Goal: Task Accomplishment & Management: Manage account settings

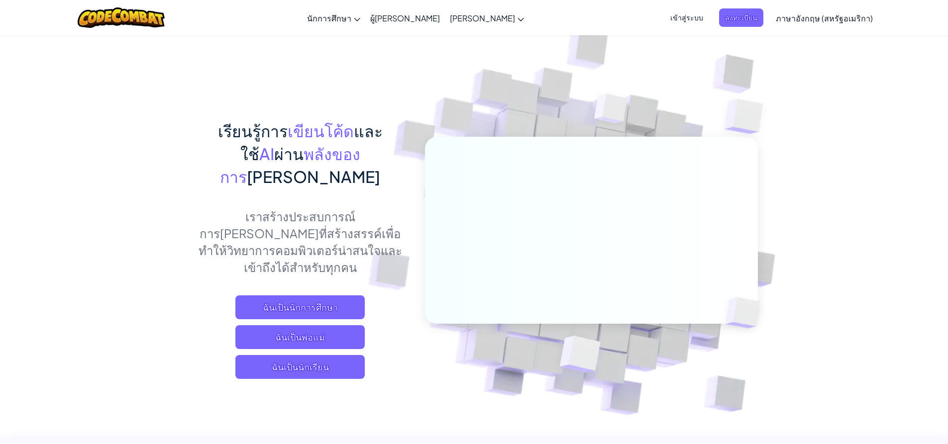
click at [670, 18] on font "เข้าสู่ระบบ" at bounding box center [686, 17] width 33 height 9
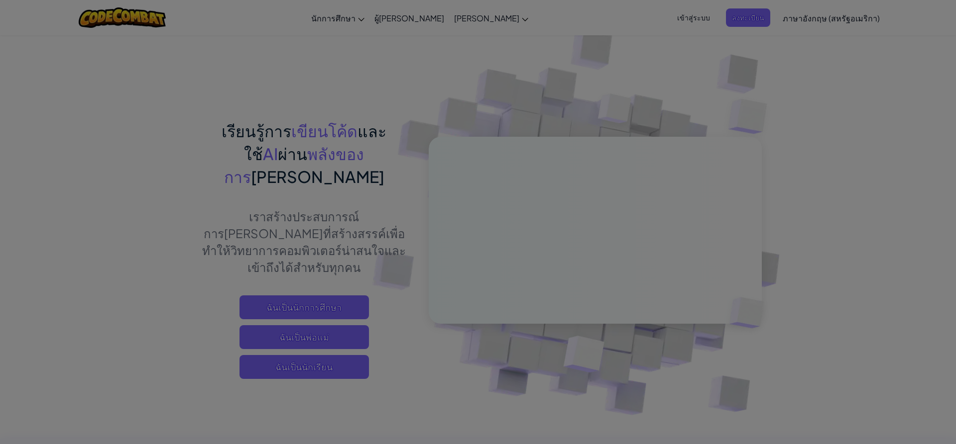
type input "[PERSON_NAME][PERSON_NAME]A68496428"
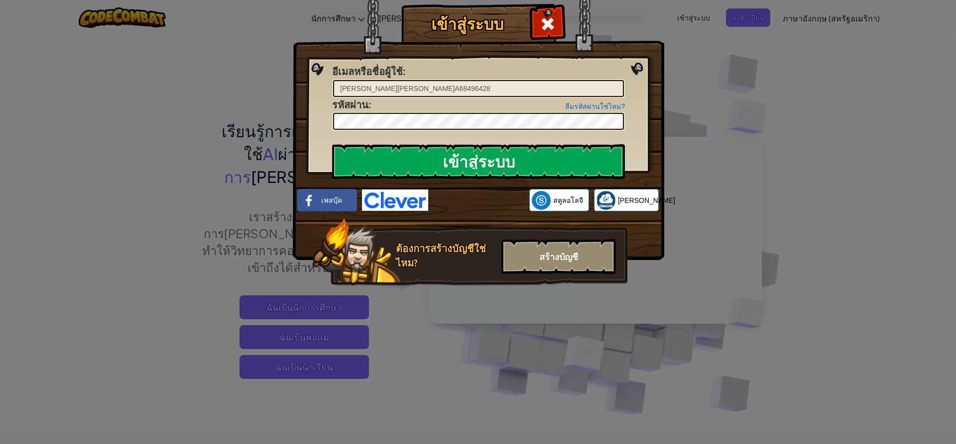
click at [563, 245] on div "สร้างบัญชี" at bounding box center [558, 256] width 114 height 35
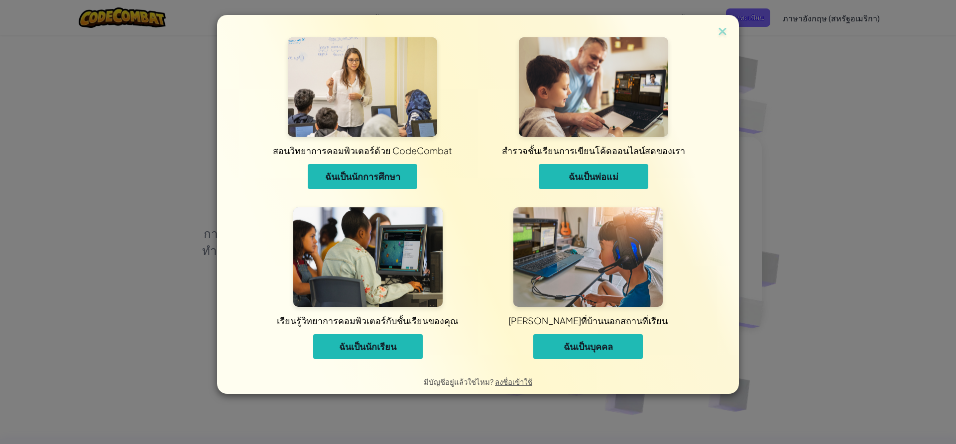
click at [349, 347] on button "ฉันเป็นนักเรียน" at bounding box center [367, 346] width 109 height 25
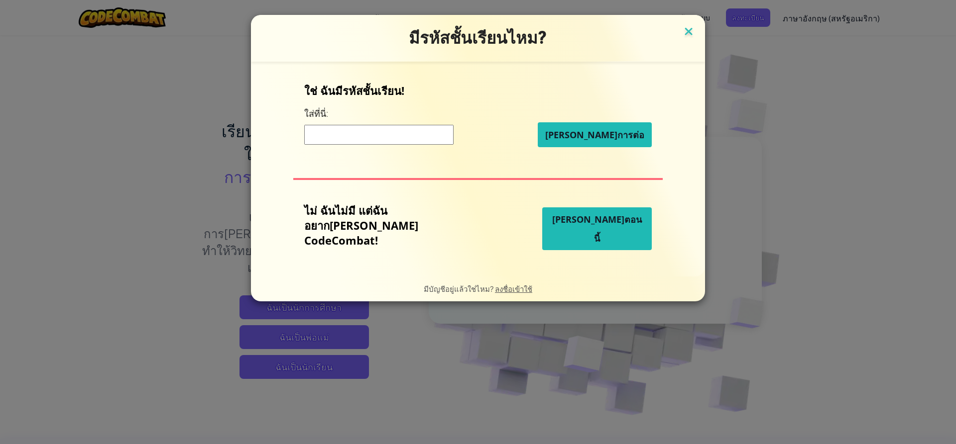
drag, startPoint x: 669, startPoint y: 30, endPoint x: 671, endPoint y: 25, distance: 5.2
click at [682, 30] on img at bounding box center [688, 32] width 13 height 15
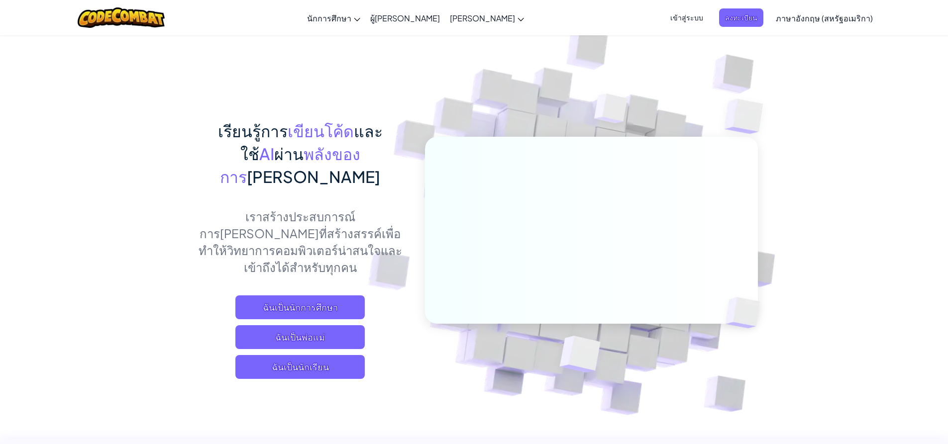
click at [679, 17] on font "เข้าสู่ระบบ" at bounding box center [686, 17] width 33 height 9
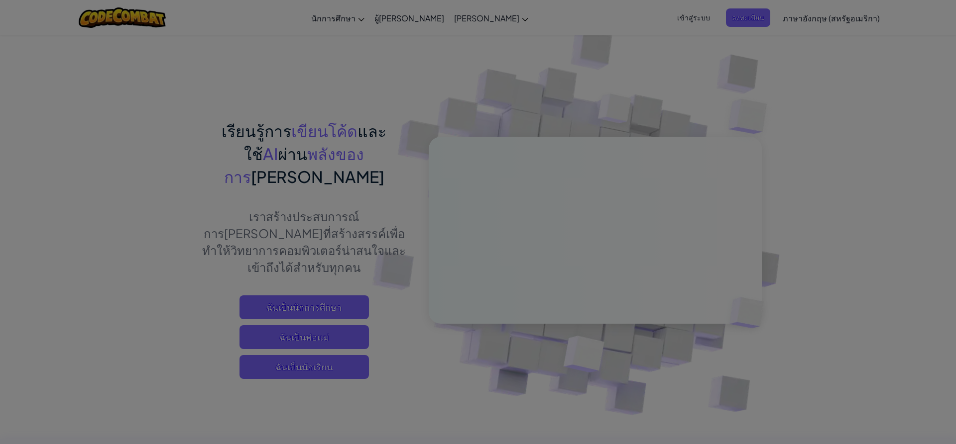
type input "[PERSON_NAME][PERSON_NAME]A68496428"
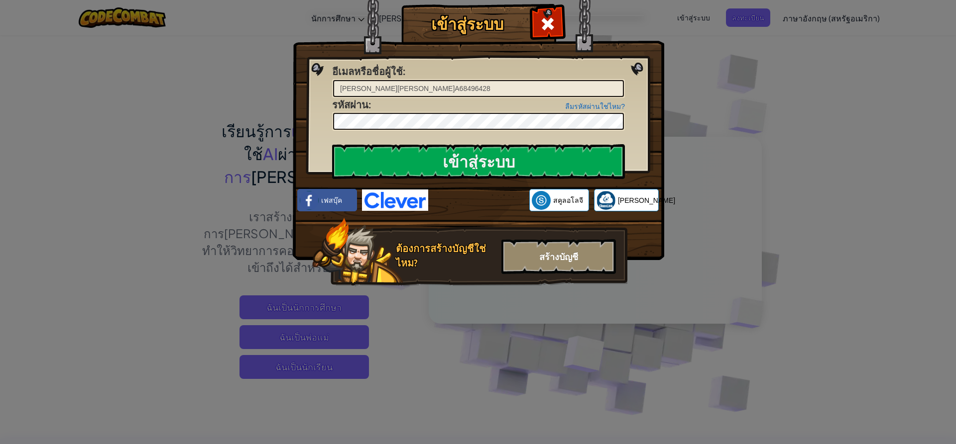
click at [595, 272] on div "สร้างบัญชี" at bounding box center [558, 256] width 114 height 35
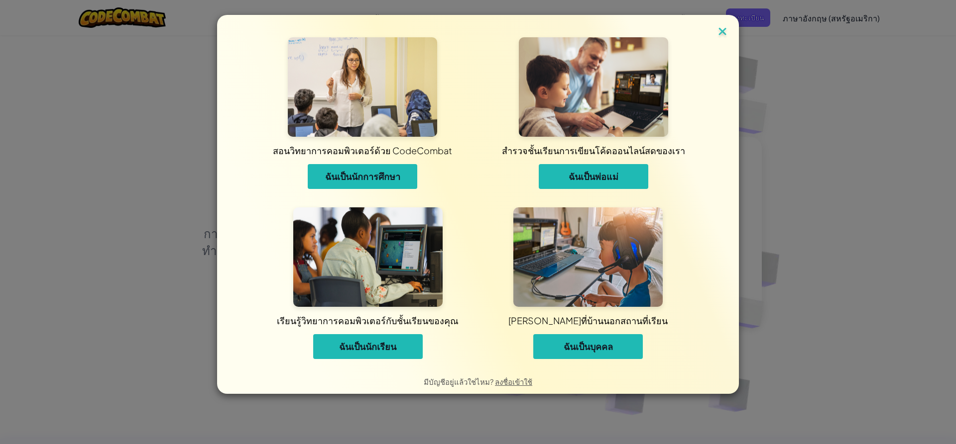
click at [728, 28] on img at bounding box center [722, 32] width 13 height 15
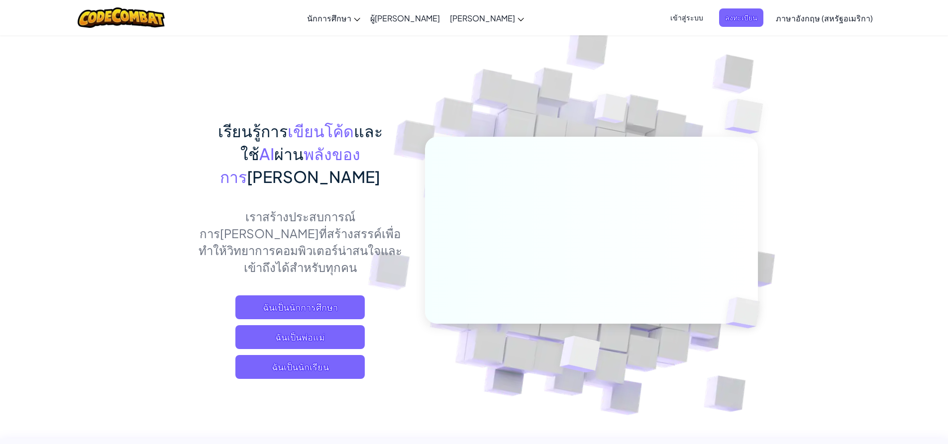
click at [689, 18] on font "เข้าสู่ระบบ" at bounding box center [686, 17] width 33 height 9
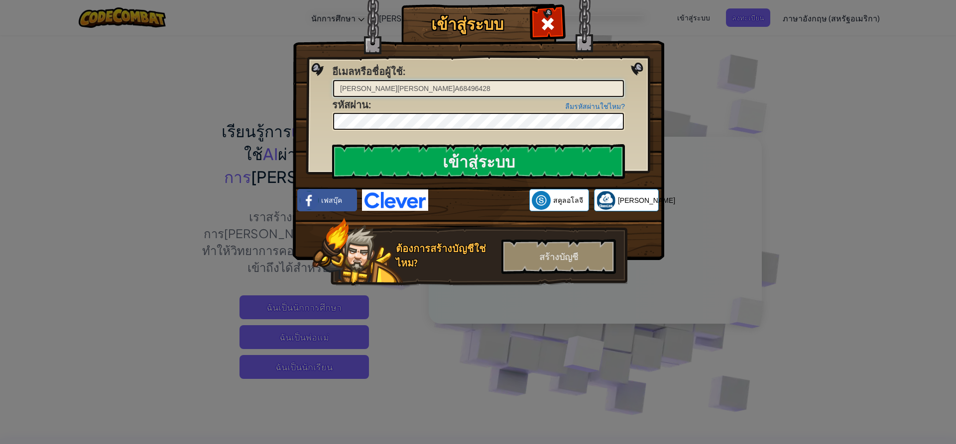
click at [442, 80] on input "[PERSON_NAME][PERSON_NAME]A68496428" at bounding box center [478, 88] width 291 height 17
type input "พ"
click at [512, 155] on input "เข้าสู่ระบบ" at bounding box center [478, 161] width 293 height 35
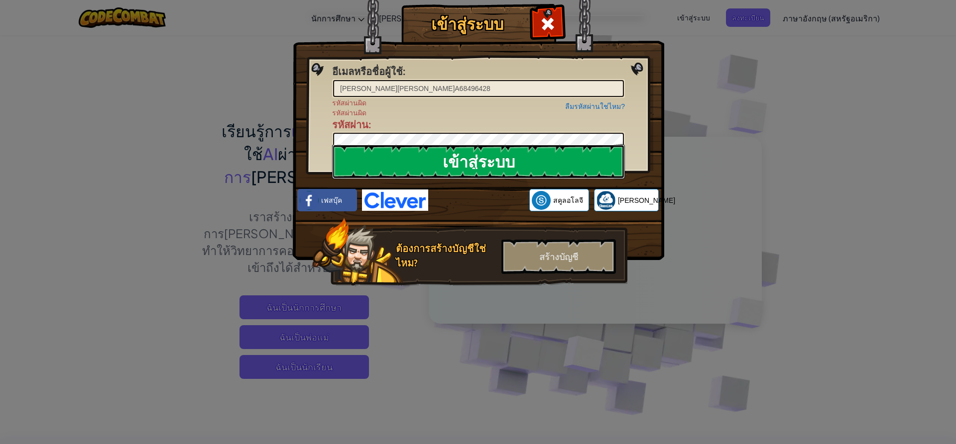
click at [396, 165] on input "เข้าสู่ระบบ" at bounding box center [478, 161] width 293 height 35
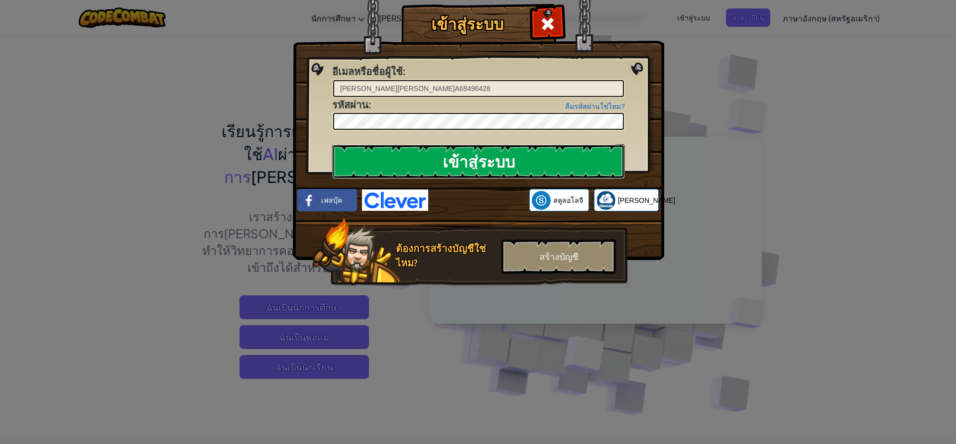
click at [396, 165] on input "เข้าสู่ระบบ" at bounding box center [478, 161] width 293 height 35
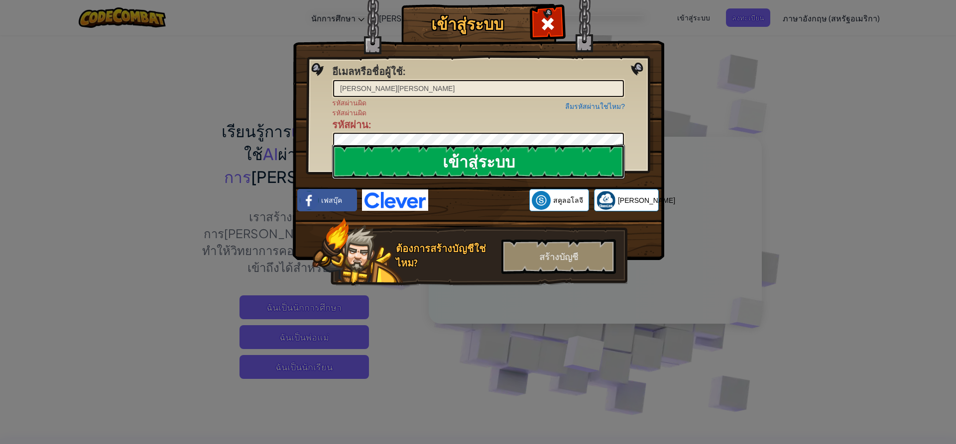
click at [578, 162] on input "เข้าสู่ระบบ" at bounding box center [478, 161] width 293 height 35
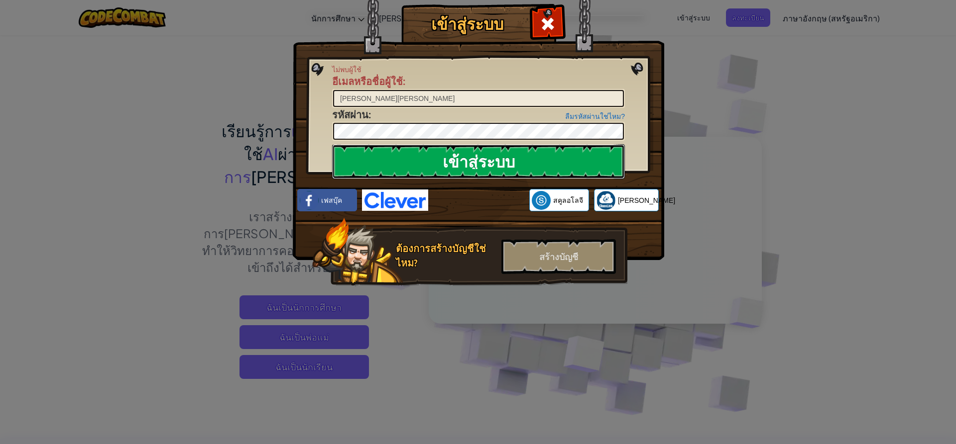
click at [578, 162] on input "เข้าสู่ระบบ" at bounding box center [478, 161] width 293 height 35
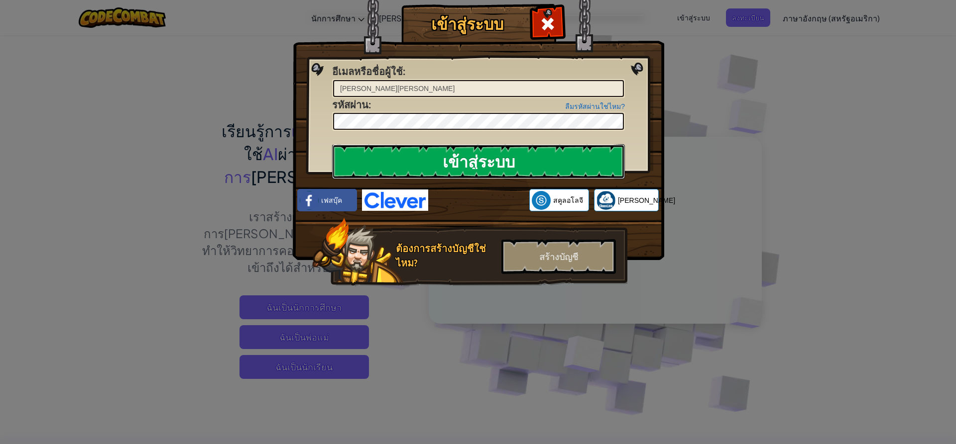
click at [578, 162] on input "เข้าสู่ระบบ" at bounding box center [478, 161] width 293 height 35
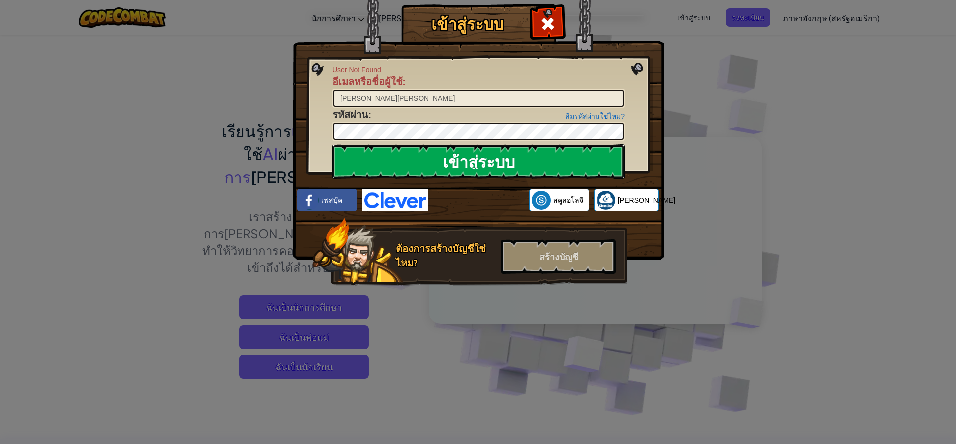
click at [578, 162] on input "เข้าสู่ระบบ" at bounding box center [478, 161] width 293 height 35
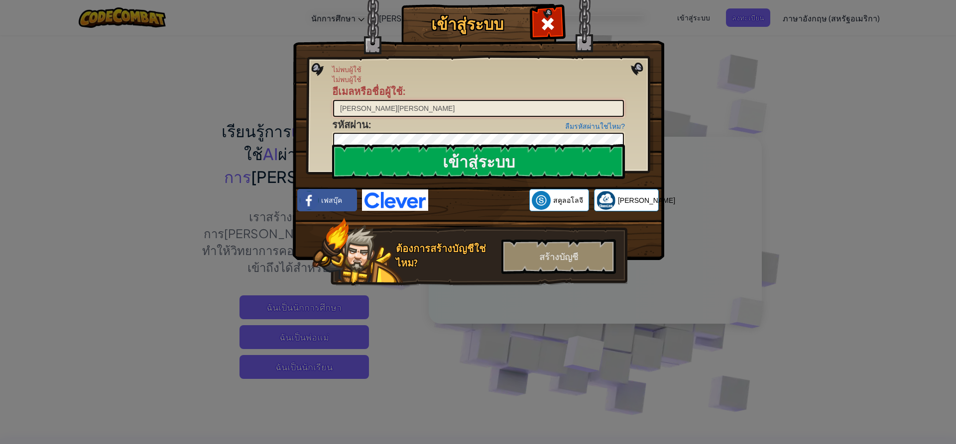
click at [494, 110] on input "[PERSON_NAME][PERSON_NAME]" at bounding box center [478, 108] width 291 height 17
type input "พ"
click at [678, 49] on div "เข้าสู่ระบบ ไม่พบผู้ใช้ ไม่พบผู้ใช้ อีเมลหรือชื่อผู้ใช้ : ลืมรหัสผ่านใช่ไหม? รห…" at bounding box center [478, 222] width 956 height 444
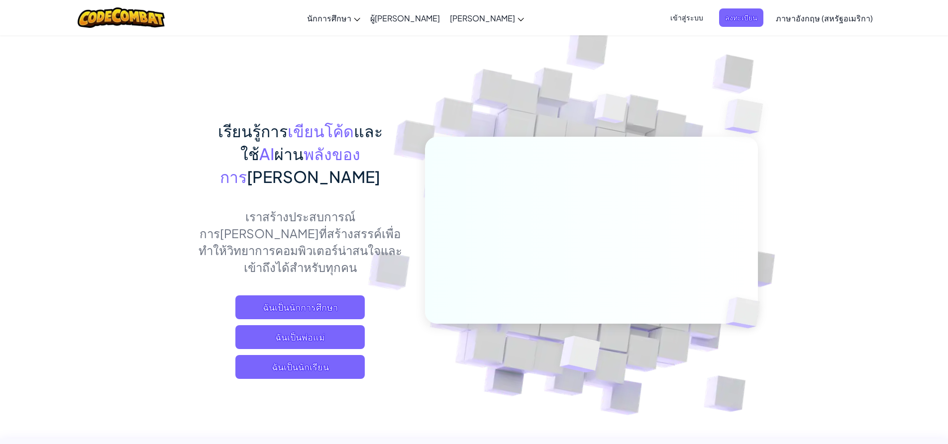
click at [677, 17] on font "เข้าสู่ระบบ" at bounding box center [686, 17] width 33 height 9
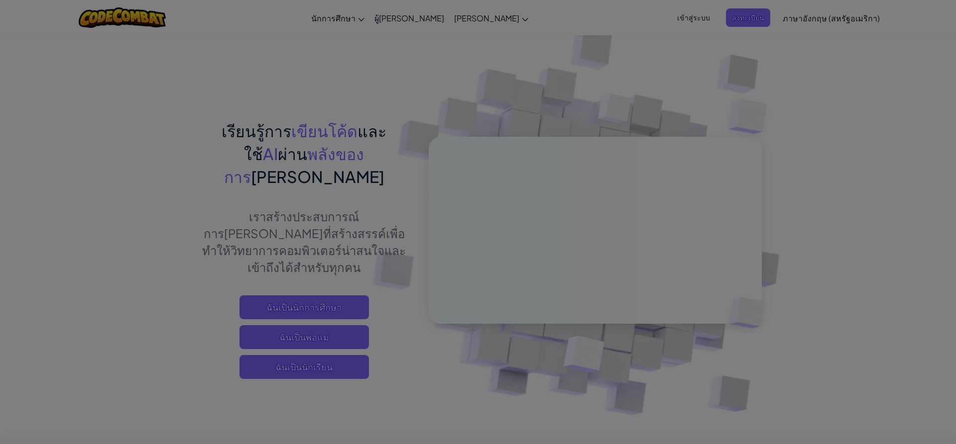
type input "[PERSON_NAME][PERSON_NAME]A68496428"
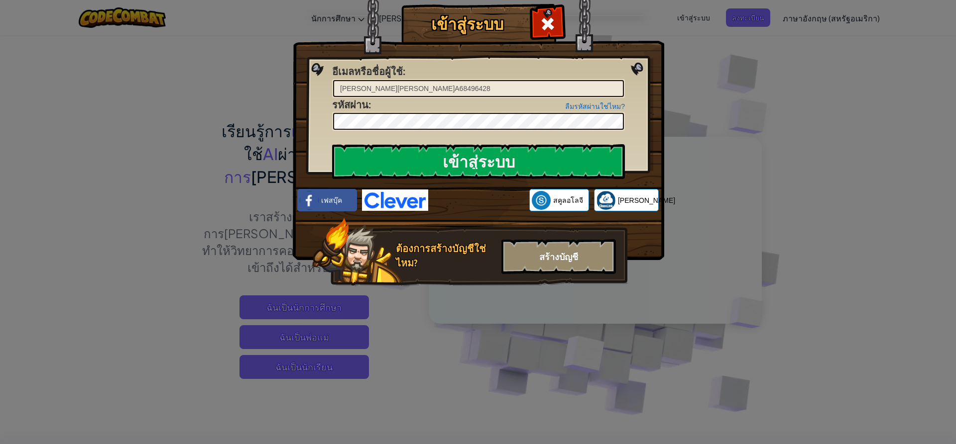
click at [560, 247] on div "สร้างบัญชี" at bounding box center [558, 256] width 114 height 35
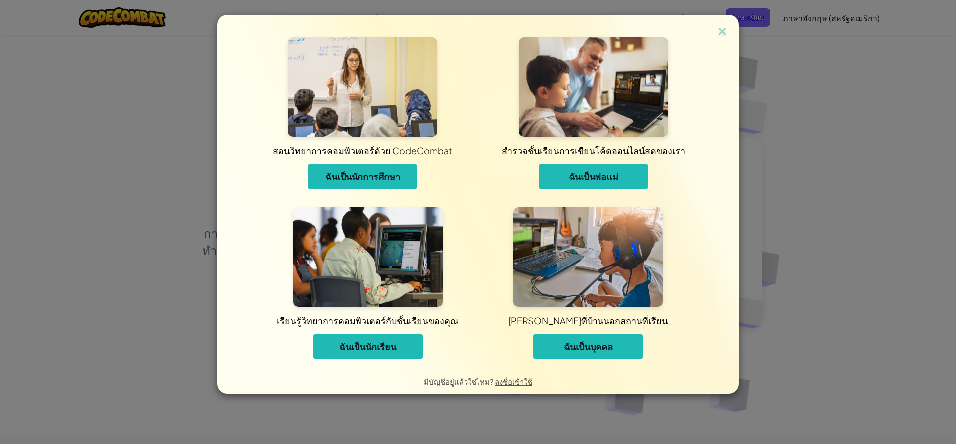
click at [345, 264] on img at bounding box center [367, 258] width 149 height 100
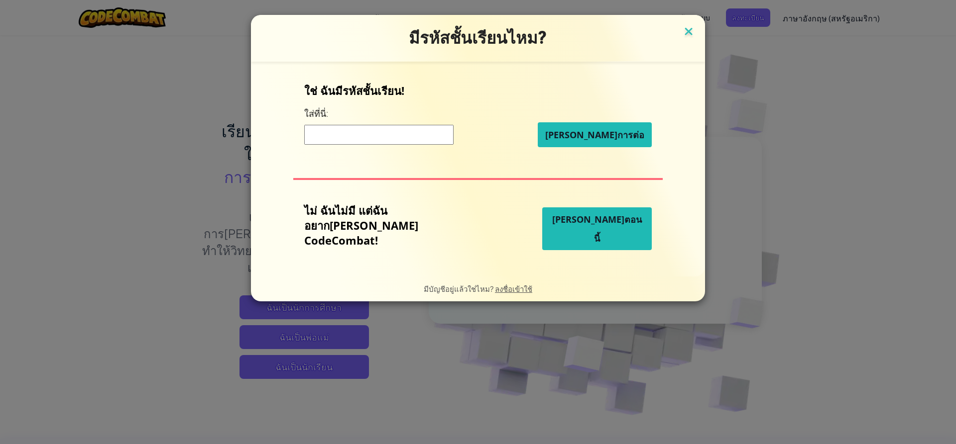
click at [682, 26] on img at bounding box center [688, 32] width 13 height 15
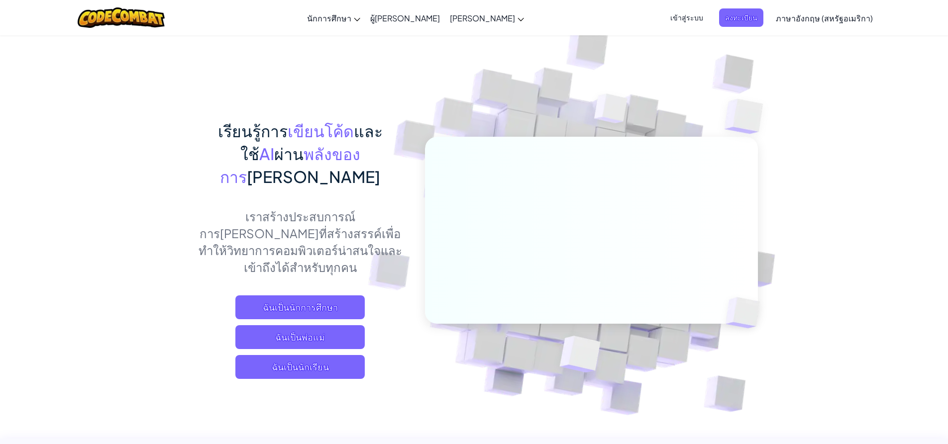
click at [685, 19] on font "เข้าสู่ระบบ" at bounding box center [686, 17] width 33 height 9
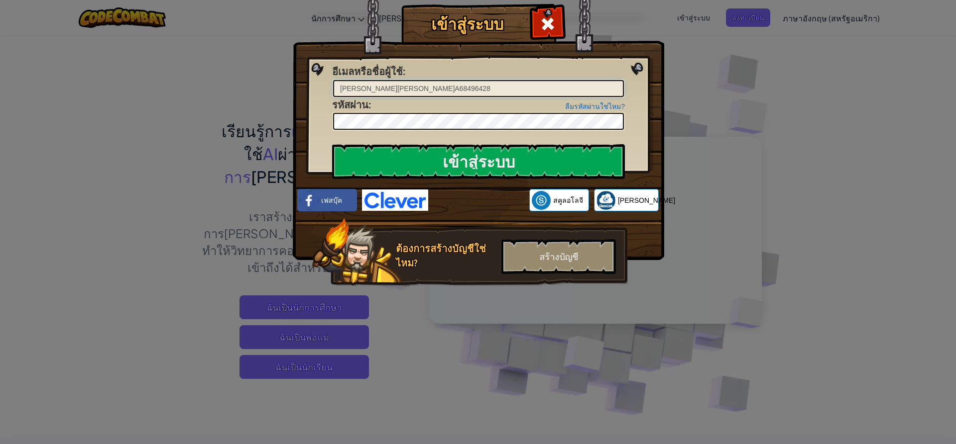
drag, startPoint x: 426, startPoint y: 89, endPoint x: 333, endPoint y: 99, distance: 93.6
click at [333, 99] on form "อีเมลหรือชื่อผู้ใช้ : [PERSON_NAME][PERSON_NAME]A68496428 ลืมรหัสผ่านใช่ไหม? รห…" at bounding box center [478, 98] width 293 height 66
click at [423, 87] on input "อีเมลหรือชื่อผู้ใช้ :" at bounding box center [478, 88] width 291 height 17
type input "สิป[PERSON_NAME] [PERSON_NAME]ลย์ ด"
click at [752, 130] on div "เข้าสู่ระบบ ข้อผิดพลาด[PERSON_NAME]รู้จัก อีเมลหรือชื่อผู้ใช้ : สิป[PERSON_NAME…" at bounding box center [478, 222] width 956 height 444
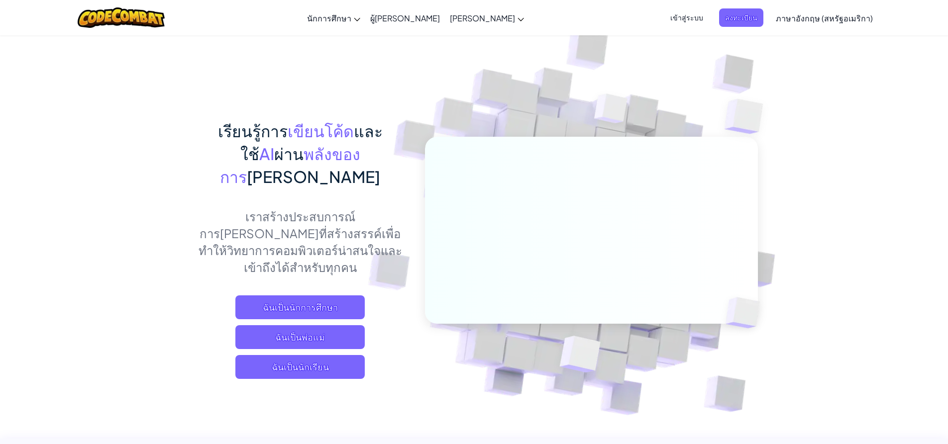
click at [680, 16] on font "เข้าสู่ระบบ" at bounding box center [686, 17] width 33 height 9
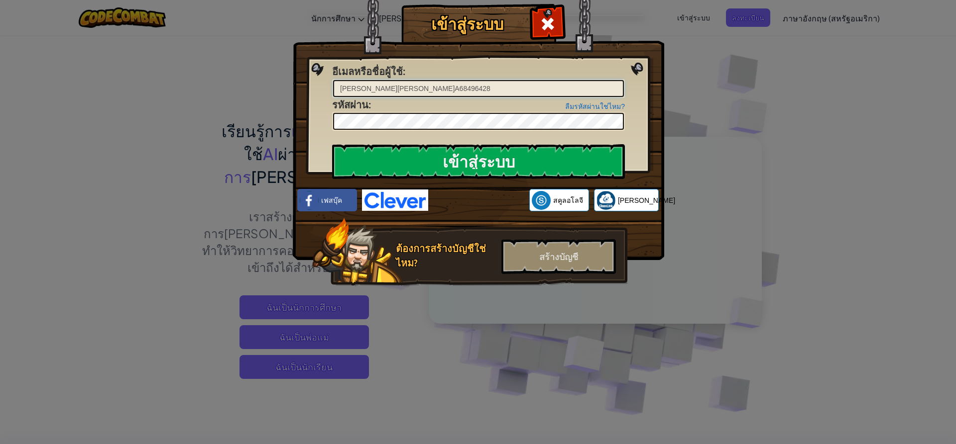
click at [551, 84] on input "[PERSON_NAME][PERSON_NAME]A68496428" at bounding box center [478, 88] width 291 height 17
drag, startPoint x: 434, startPoint y: 91, endPoint x: 320, endPoint y: 86, distance: 113.6
click at [320, 86] on div "เข้าสู่ระบบ ข้อผิดพลาด[PERSON_NAME]รู้จัก อีเมลหรือชื่อผู้ใช้ : [PERSON_NAME][P…" at bounding box center [477, 160] width 331 height 290
click at [329, 121] on div "เข้าสู่ระบบ ข้อผิดพลาด[PERSON_NAME]รู้จัก อีเมลหรือชื่อผู้ใช้ : ลืมรหัสผ่านใช่ไ…" at bounding box center [477, 160] width 331 height 290
click at [388, 88] on input "อีเมลหรือชื่อผู้ใช้ :" at bounding box center [478, 88] width 291 height 17
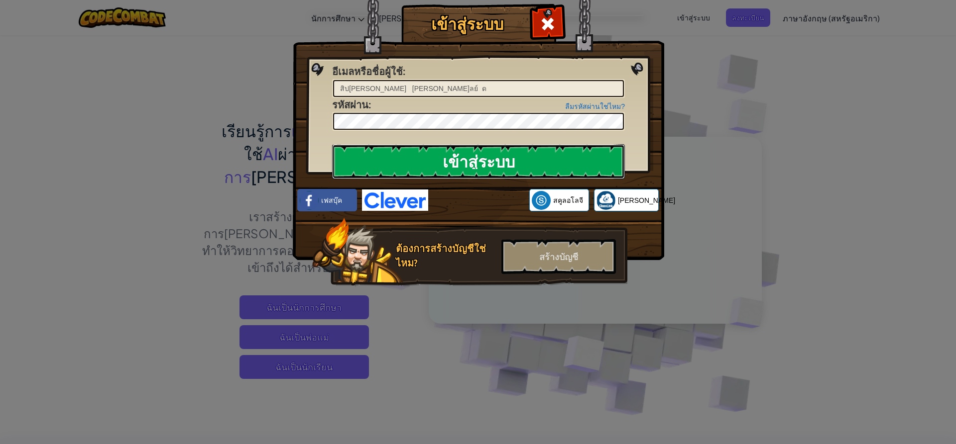
click at [542, 172] on input "เข้าสู่ระบบ" at bounding box center [478, 161] width 293 height 35
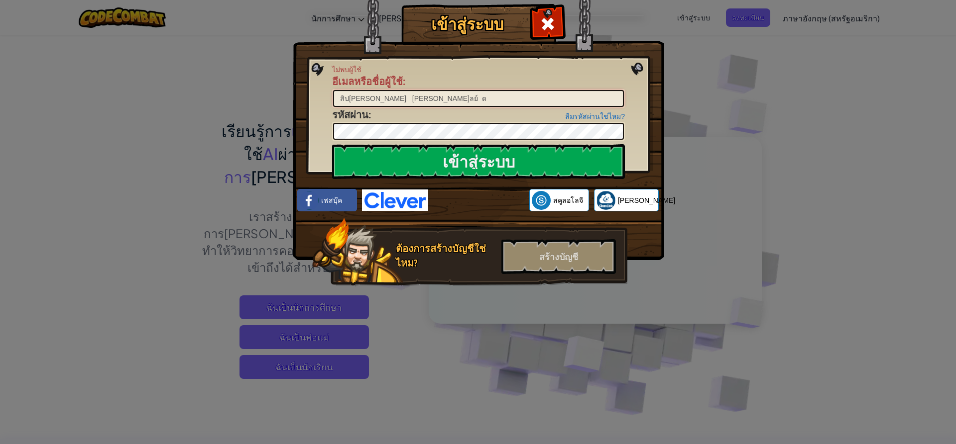
click at [338, 95] on input "สิป[PERSON_NAME] [PERSON_NAME]ลย์ ด" at bounding box center [478, 98] width 291 height 17
click at [455, 148] on input "เข้าสู่ระบบ" at bounding box center [478, 161] width 293 height 35
click at [456, 148] on input "เข้าสู่ระบบ" at bounding box center [478, 161] width 293 height 35
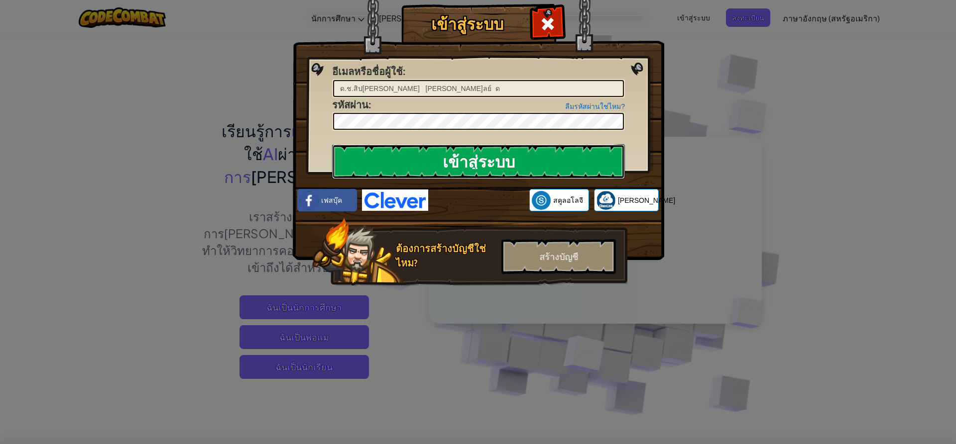
click at [456, 148] on input "เข้าสู่ระบบ" at bounding box center [478, 161] width 293 height 35
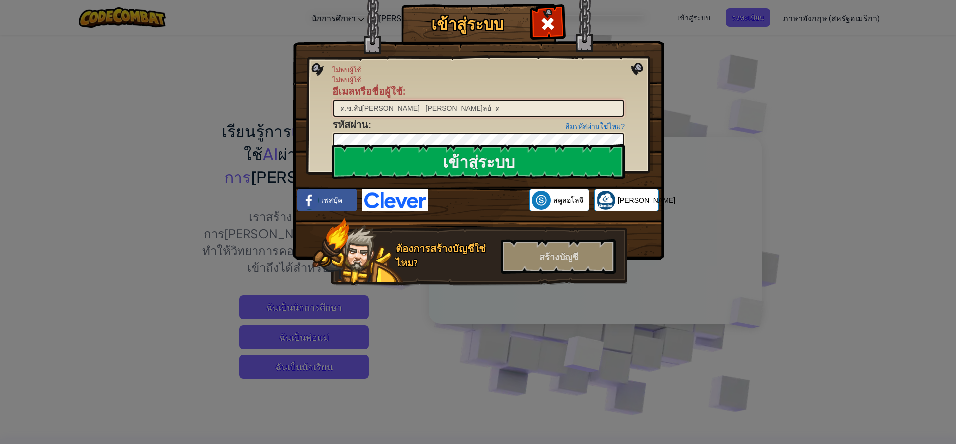
click at [348, 108] on input "ด.ช.สิป[PERSON_NAME] [PERSON_NAME]ลย์ ด" at bounding box center [478, 108] width 291 height 17
click at [340, 109] on input ".สิป[PERSON_NAME] [PERSON_NAME]ลย์ ด" at bounding box center [478, 108] width 291 height 17
click at [342, 108] on input ".สิป[PERSON_NAME] [PERSON_NAME]ลย์ ด" at bounding box center [478, 108] width 291 height 17
click at [509, 159] on input "เข้าสู่ระบบ" at bounding box center [478, 161] width 293 height 35
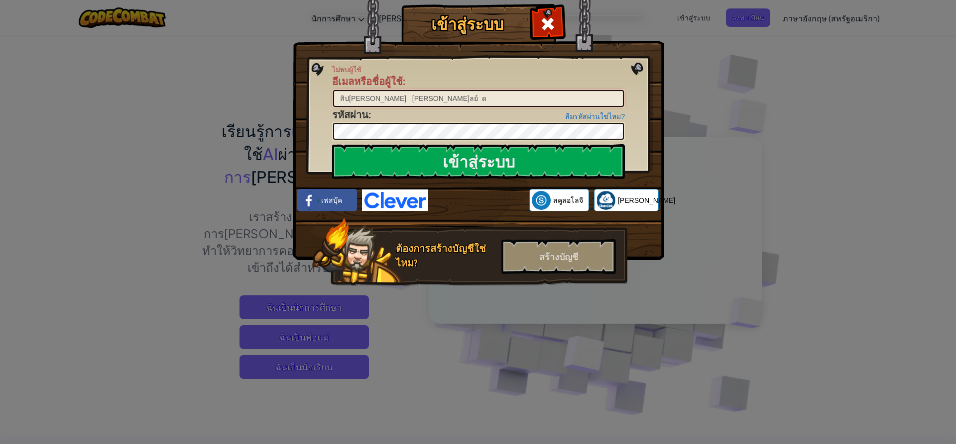
click at [418, 99] on input "สิป[PERSON_NAME] [PERSON_NAME]ลย์ ด" at bounding box center [478, 98] width 291 height 17
click at [426, 164] on input "เข้าสู่ระบบ" at bounding box center [478, 161] width 293 height 35
click at [437, 101] on input "สิป[PERSON_NAME] [PERSON_NAME]ลย์" at bounding box center [478, 98] width 291 height 17
type input "สิป[PERSON_NAME] [PERSON_NAME]ลย์ด"
click at [486, 166] on input "เข้าสู่ระบบ" at bounding box center [478, 161] width 293 height 35
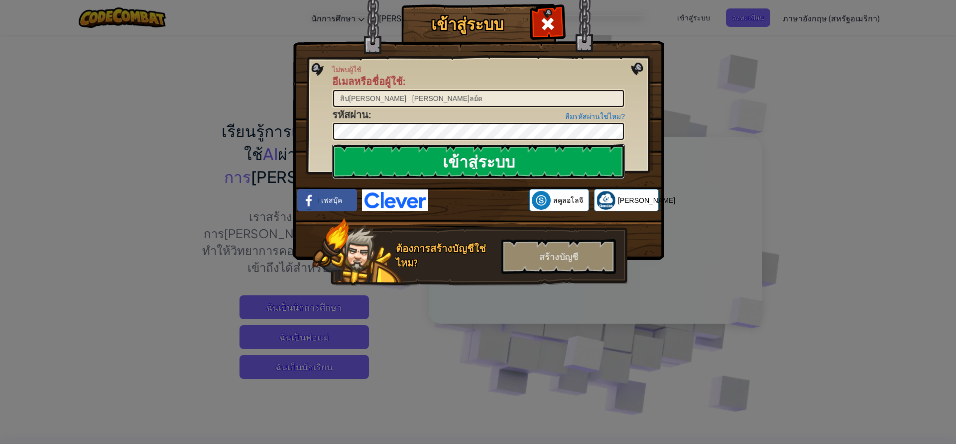
click at [581, 154] on input "เข้าสู่ระบบ" at bounding box center [478, 161] width 293 height 35
click at [913, 190] on div "เข้าสู่ระบบ ไม่พบผู้ใช้ อีเมลหรือชื่อผู้ใช้ : สิป[PERSON_NAME] [PERSON_NAME]ลย์…" at bounding box center [478, 222] width 956 height 444
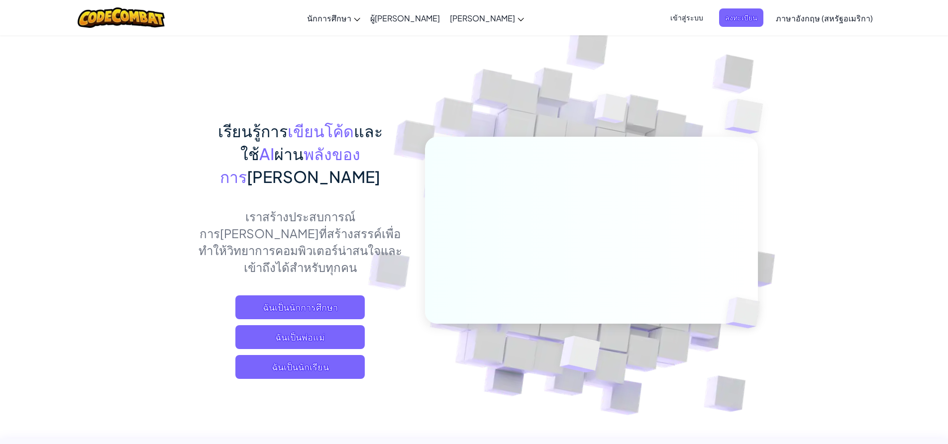
click at [682, 24] on span "เข้าสู่ระบบ" at bounding box center [686, 17] width 45 height 18
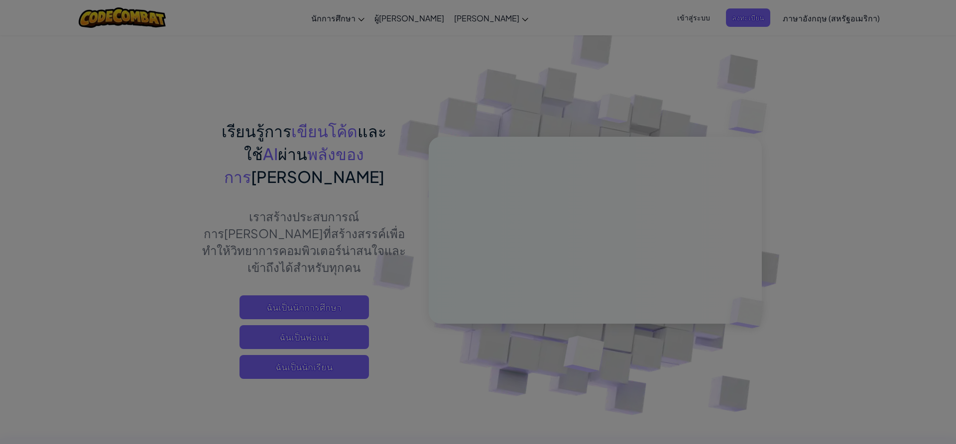
type input "[PERSON_NAME][PERSON_NAME]A68496428"
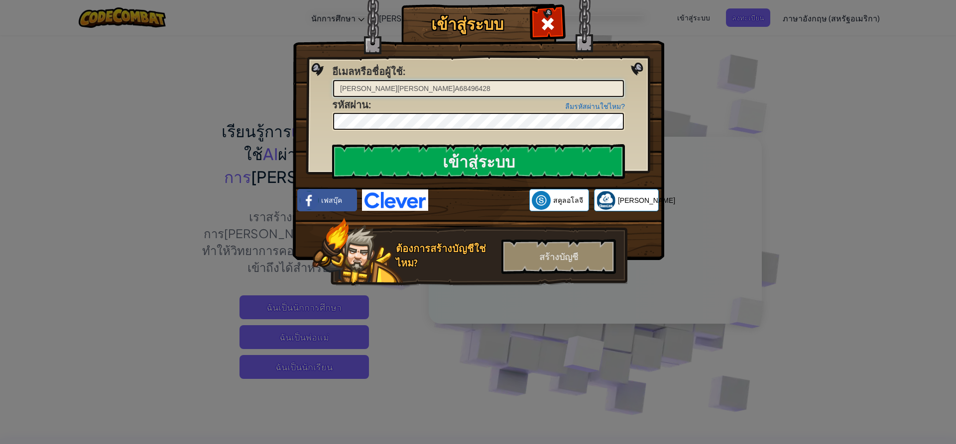
drag, startPoint x: 425, startPoint y: 87, endPoint x: 338, endPoint y: 92, distance: 86.2
click at [338, 92] on input "[PERSON_NAME][PERSON_NAME]A68496428" at bounding box center [478, 88] width 291 height 17
click at [331, 122] on div "เข้าสู่ระบบ ข้อผิดพลาด[PERSON_NAME]รู้จัก อีเมลหรือชื่อผู้ใช้ : ลืมรหัสผ่านใช่ไ…" at bounding box center [477, 160] width 331 height 290
click at [526, 89] on input "อีเมลหรือชื่อผู้ใช้ :" at bounding box center [478, 88] width 291 height 17
click at [526, 156] on input "เข้าสู่ระบบ" at bounding box center [478, 161] width 293 height 35
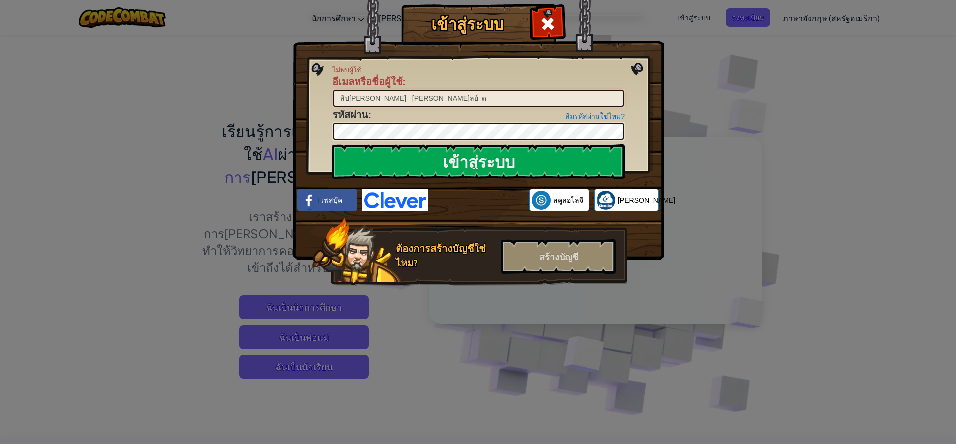
click at [382, 101] on input "สิป[PERSON_NAME] [PERSON_NAME]ลย์ ด" at bounding box center [478, 98] width 291 height 17
click at [384, 97] on input "สิป[PERSON_NAME] [PERSON_NAME]ลย์ ด" at bounding box center [478, 98] width 291 height 17
type input "ส"
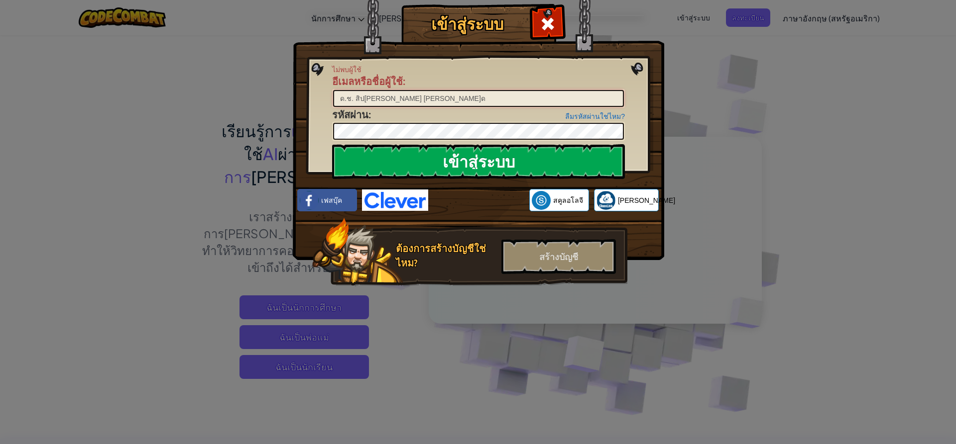
type input "ด.ช. สิป[PERSON_NAME] [PERSON_NAME]ด"
click at [438, 156] on input "เข้าสู่ระบบ" at bounding box center [478, 161] width 293 height 35
click at [601, 157] on input "เข้าสู่ระบบ" at bounding box center [478, 161] width 293 height 35
click at [703, 196] on div "เข้าสู่ระบบ ไม่พบผู้ใช้ อีเมลหรือชื่อผู้ใช้ : ด.ช. สิป[PERSON_NAME] [PERSON_NAM…" at bounding box center [478, 222] width 956 height 444
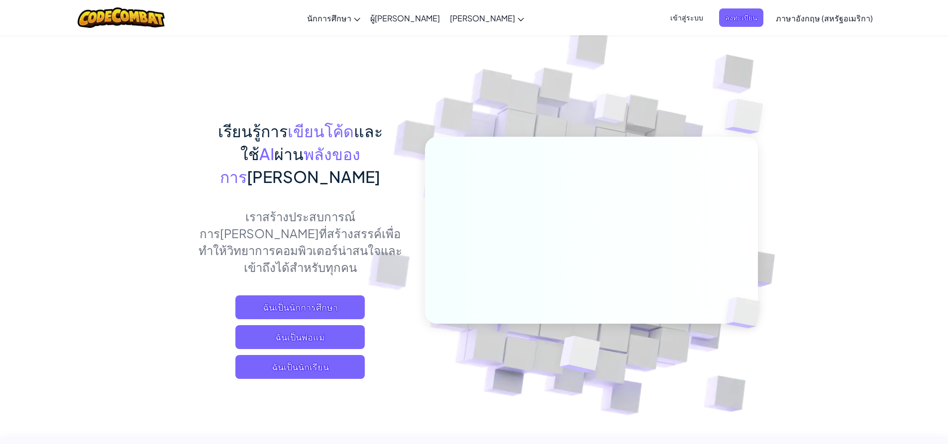
click at [680, 15] on font "เข้าสู่ระบบ" at bounding box center [686, 17] width 33 height 9
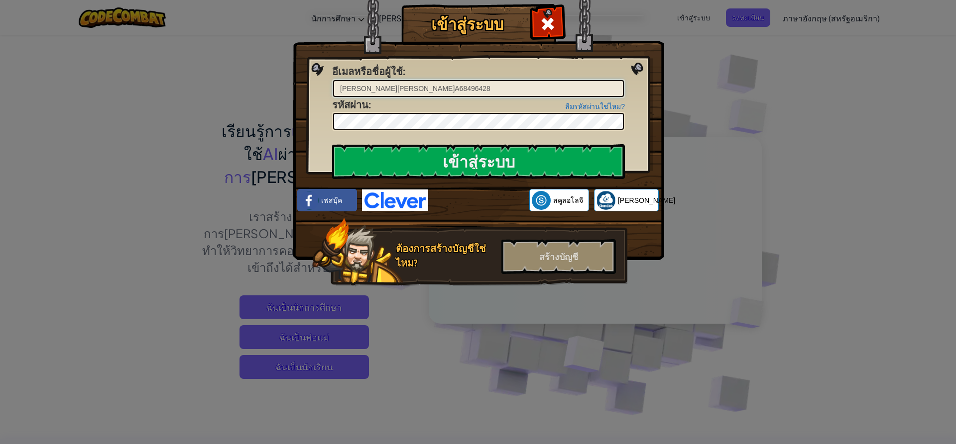
drag, startPoint x: 425, startPoint y: 91, endPoint x: 323, endPoint y: 89, distance: 102.5
click at [323, 89] on div "เข้าสู่ระบบ ข้อผิดพลาด[PERSON_NAME]รู้จัก อีเมลหรือชื่อผู้ใช้ : [PERSON_NAME][P…" at bounding box center [477, 160] width 331 height 290
click at [364, 89] on input "สิป[PERSON_NAME] [PERSON_NAME]ลย์ด" at bounding box center [478, 88] width 291 height 17
click at [362, 91] on input "สิป[PERSON_NAME] [PERSON_NAME]ลย์ด" at bounding box center [478, 88] width 291 height 17
click at [434, 94] on input "สิป[PERSON_NAME] [PERSON_NAME]ลย์ด" at bounding box center [478, 88] width 291 height 17
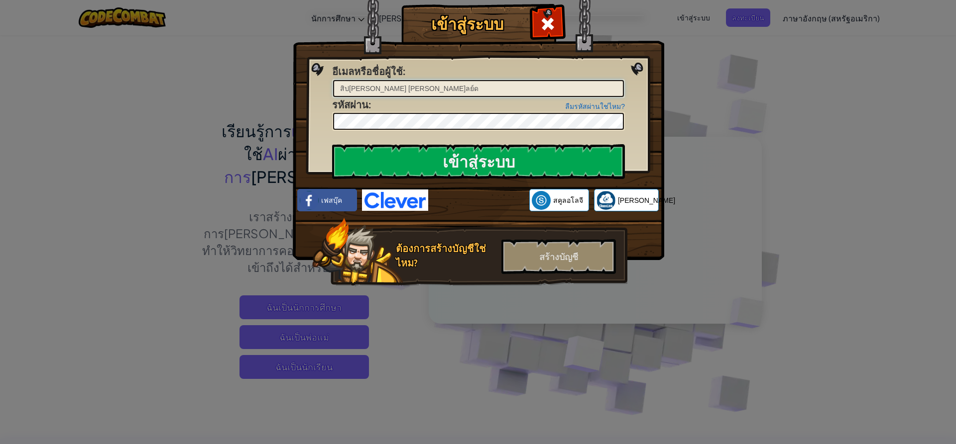
click at [335, 87] on input "สิป[PERSON_NAME] [PERSON_NAME]ลย์ด" at bounding box center [478, 88] width 291 height 17
click at [552, 151] on input "เข้าสู่ระบบ" at bounding box center [478, 161] width 293 height 35
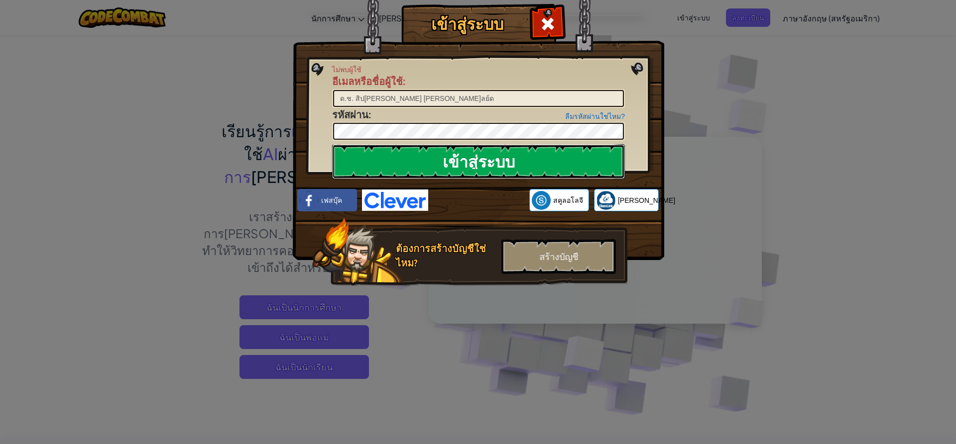
click at [585, 159] on input "เข้าสู่ระบบ" at bounding box center [478, 161] width 293 height 35
click at [443, 94] on input "ด.ช. สิป[PERSON_NAME] [PERSON_NAME]ลย์ด" at bounding box center [478, 98] width 291 height 17
type input "ด"
type input "ส"
click at [243, 135] on div "เข้าสู่ระบบ ไม่พบผู้ใช้ อีเมลหรือชื่อผู้ใช้ : ด.ช. สิป[PERSON_NAME] [PERSON_NAM…" at bounding box center [478, 222] width 956 height 444
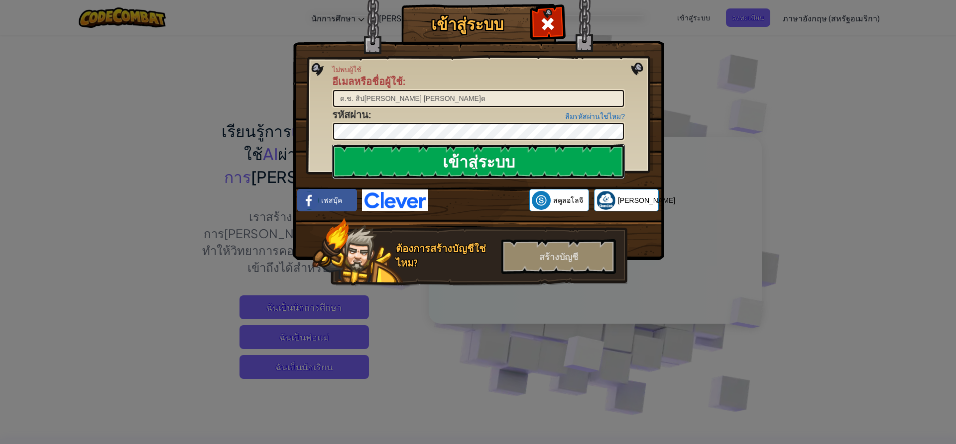
click at [361, 162] on input "เข้าสู่ระบบ" at bounding box center [478, 161] width 293 height 35
click at [365, 161] on input "เข้าสู่ระบบ" at bounding box center [478, 161] width 293 height 35
click at [355, 97] on input "ด.ช. สิป[PERSON_NAME] [PERSON_NAME]ด" at bounding box center [478, 98] width 291 height 17
click at [505, 158] on input "เข้าสู่ระบบ" at bounding box center [478, 161] width 293 height 35
click at [338, 97] on input "ด.ช.สิป[PERSON_NAME] [PERSON_NAME]ด" at bounding box center [478, 98] width 291 height 17
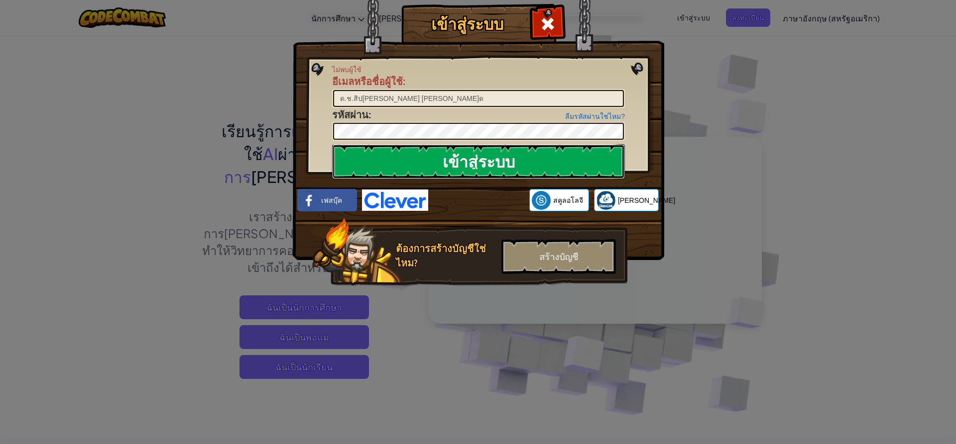
click at [472, 163] on input "เข้าสู่ระบบ" at bounding box center [478, 161] width 293 height 35
click at [343, 100] on input "ด.ช.สิป[PERSON_NAME] [PERSON_NAME]ด" at bounding box center [478, 98] width 291 height 17
type input "ด.ช.สิป[PERSON_NAME] [PERSON_NAME]ด"
click at [422, 164] on input "เข้าสู่ระบบ" at bounding box center [478, 161] width 293 height 35
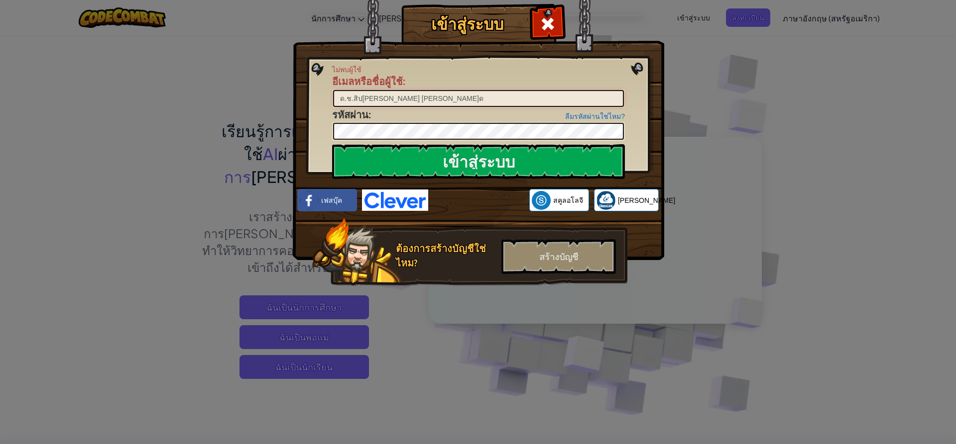
drag, startPoint x: 460, startPoint y: 98, endPoint x: 0, endPoint y: 99, distance: 460.4
click at [0, 99] on div "เข้าสู่ระบบ ไม่พบผู้ใช้ อีเมลหรือชื่อผู้ใช้ : ด.ช.สิป[PERSON_NAME] [PERSON_NAME…" at bounding box center [478, 222] width 956 height 444
type input "ด"
click at [483, 161] on input "เข้าสู่ระบบ" at bounding box center [478, 161] width 293 height 35
drag, startPoint x: 342, startPoint y: 100, endPoint x: 316, endPoint y: 100, distance: 26.9
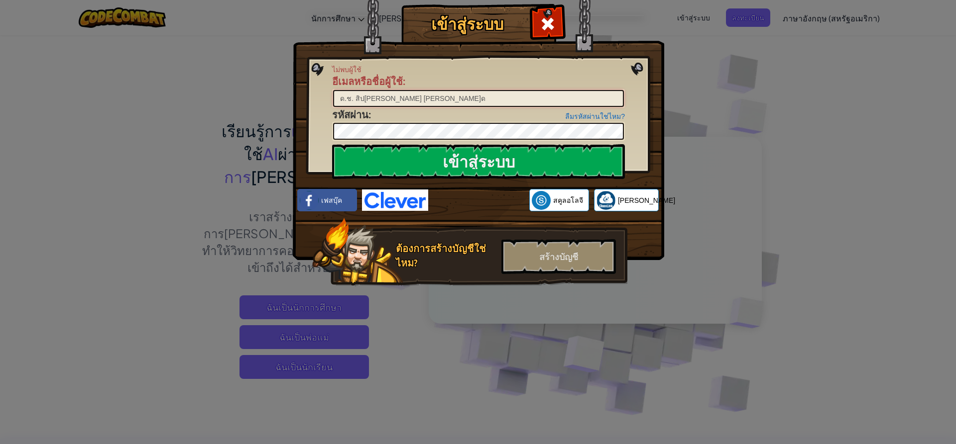
click at [316, 100] on div "เข้าสู่ระบบ ไม่พบผู้ใช้ อีเมลหรือชื่อผู้ใช้ : ด.ช. สิป[PERSON_NAME] [PERSON_NAM…" at bounding box center [477, 160] width 331 height 290
click at [349, 101] on input "ด.ช. สิป[PERSON_NAME] [PERSON_NAME]ด" at bounding box center [478, 98] width 291 height 17
click at [468, 164] on input "เข้าสู่ระบบ" at bounding box center [478, 161] width 293 height 35
click at [381, 100] on input "ด. [GEOGRAPHIC_DATA] สิป[PERSON_NAME] [PERSON_NAME]ด" at bounding box center [478, 98] width 291 height 17
click at [434, 158] on input "เข้าสู่ระบบ" at bounding box center [478, 161] width 293 height 35
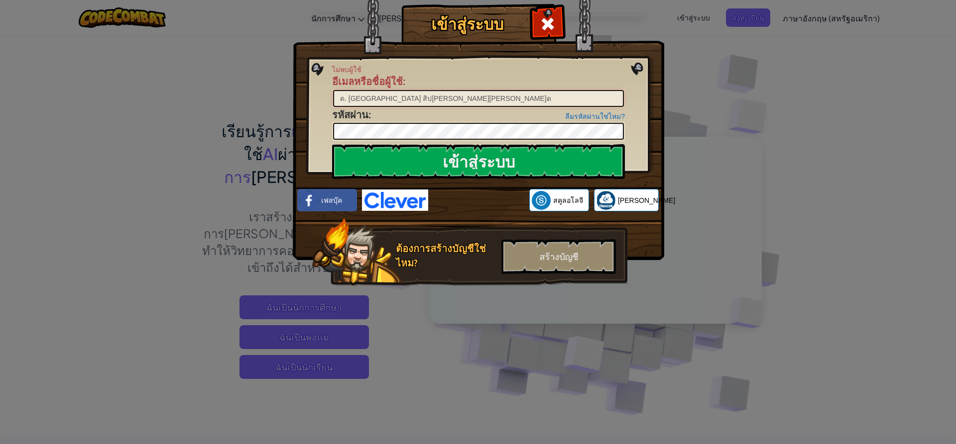
click at [339, 103] on input "ด. [GEOGRAPHIC_DATA] สิป[PERSON_NAME][PERSON_NAME]ด" at bounding box center [478, 98] width 291 height 17
click at [349, 98] on input "ด. [GEOGRAPHIC_DATA] สิป[PERSON_NAME][PERSON_NAME]ด" at bounding box center [478, 98] width 291 height 17
type input "ด.ช. สิป[PERSON_NAME][PERSON_NAME]ด"
click at [528, 159] on input "เข้าสู่ระบบ" at bounding box center [478, 161] width 293 height 35
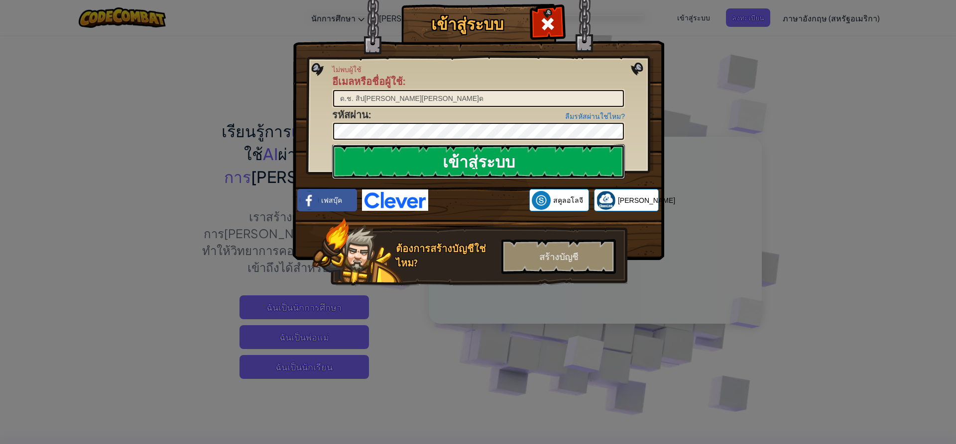
click at [528, 159] on input "เข้าสู่ระบบ" at bounding box center [478, 161] width 293 height 35
drag, startPoint x: 460, startPoint y: 99, endPoint x: 103, endPoint y: 61, distance: 358.9
click at [103, 61] on div "เข้าสู่ระบบ ไม่พบผู้ใช้ อีเมลหรือชื่อผู้ใช้ : ด.ช. สิป[PERSON_NAME][PERSON_NAME…" at bounding box center [478, 222] width 956 height 444
click at [395, 160] on input "เข้าสู่ระบบ" at bounding box center [478, 161] width 293 height 35
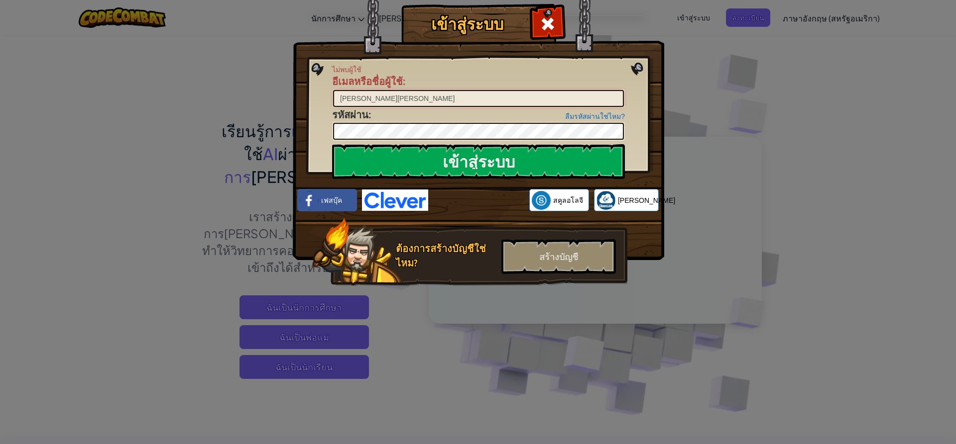
click at [398, 99] on input "[PERSON_NAME][PERSON_NAME]" at bounding box center [478, 98] width 291 height 17
type input "[PERSON_NAME][PERSON_NAME]A68496428"
click at [409, 157] on input "เข้าสู่ระบบ" at bounding box center [478, 161] width 293 height 35
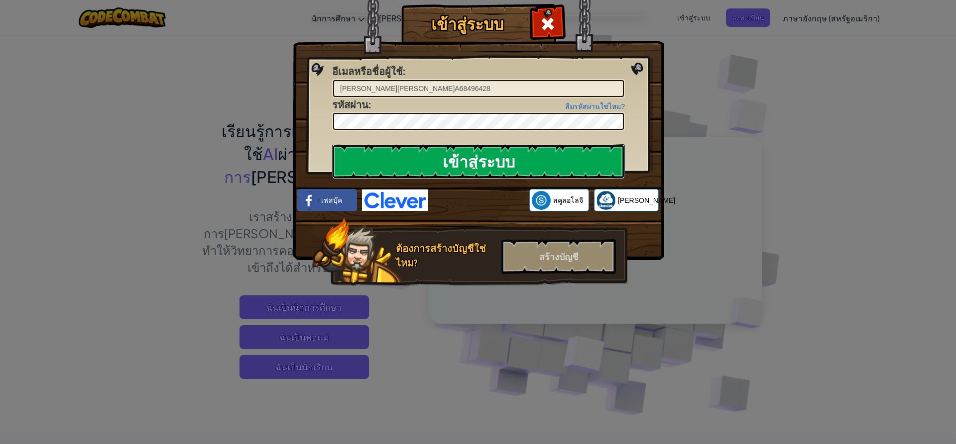
click at [412, 157] on input "เข้าสู่ระบบ" at bounding box center [478, 161] width 293 height 35
